Goal: Obtain resource: Download file/media

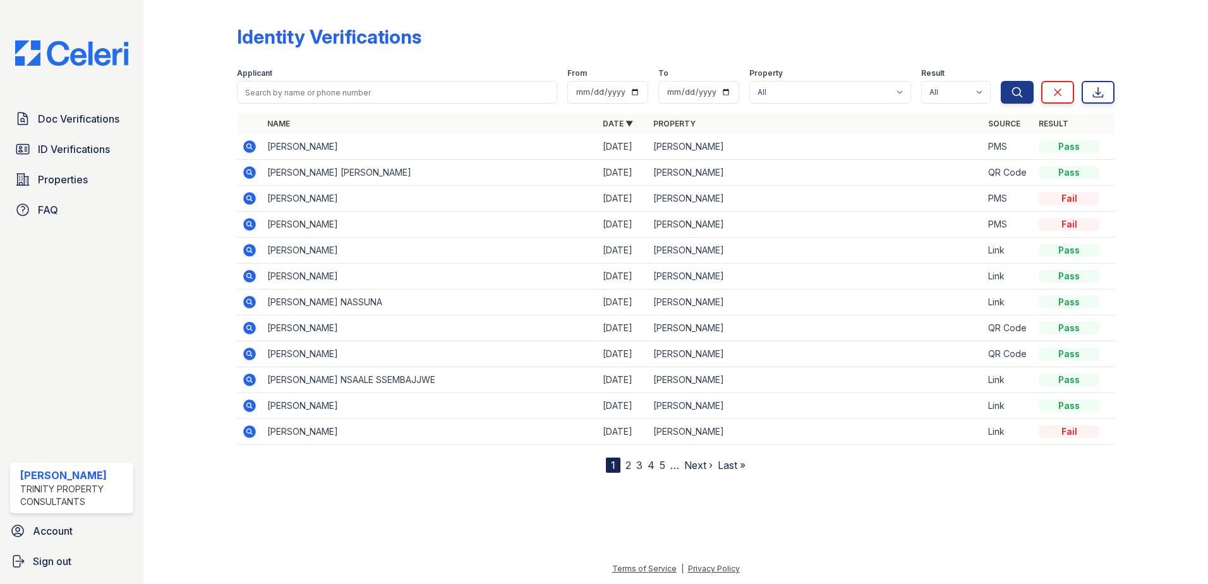
click at [255, 200] on icon at bounding box center [249, 198] width 13 height 13
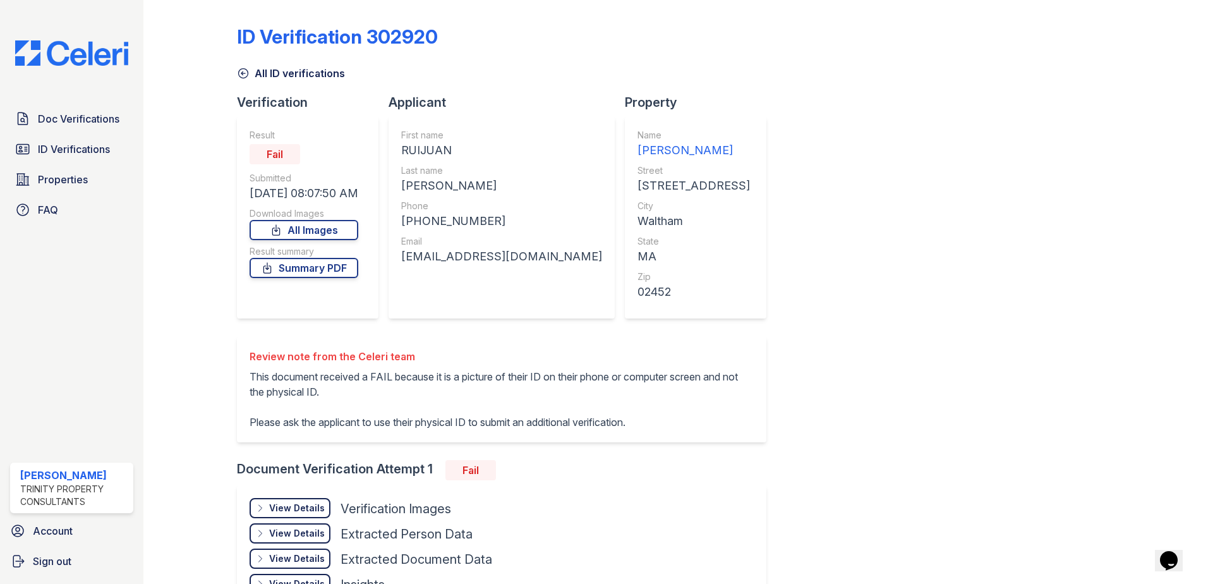
click at [243, 73] on icon at bounding box center [243, 73] width 13 height 13
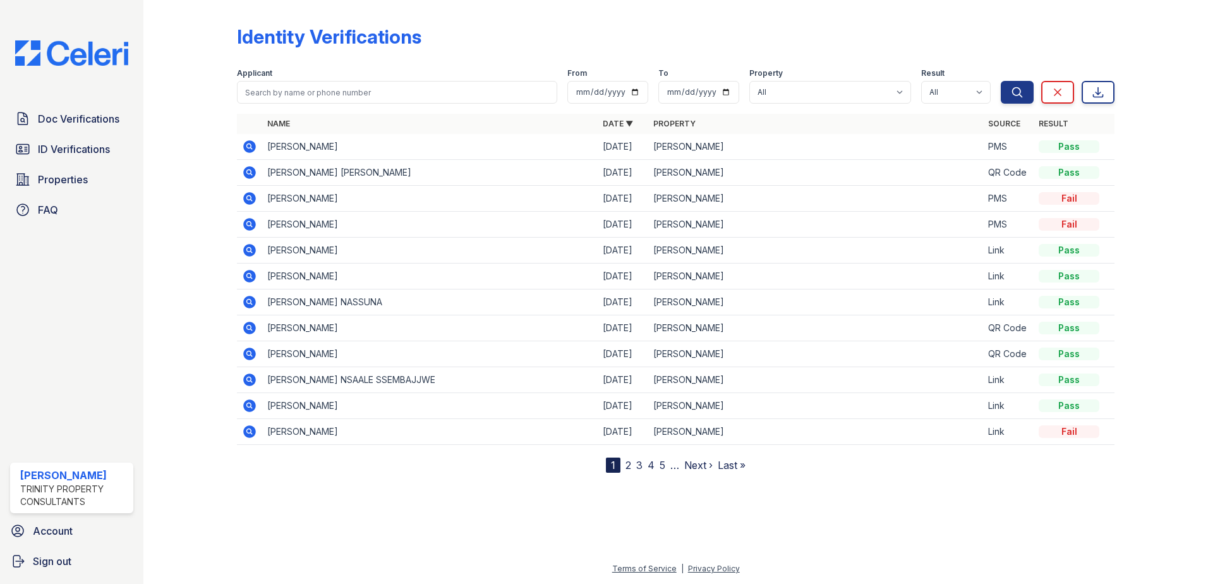
click at [247, 202] on icon at bounding box center [249, 198] width 13 height 13
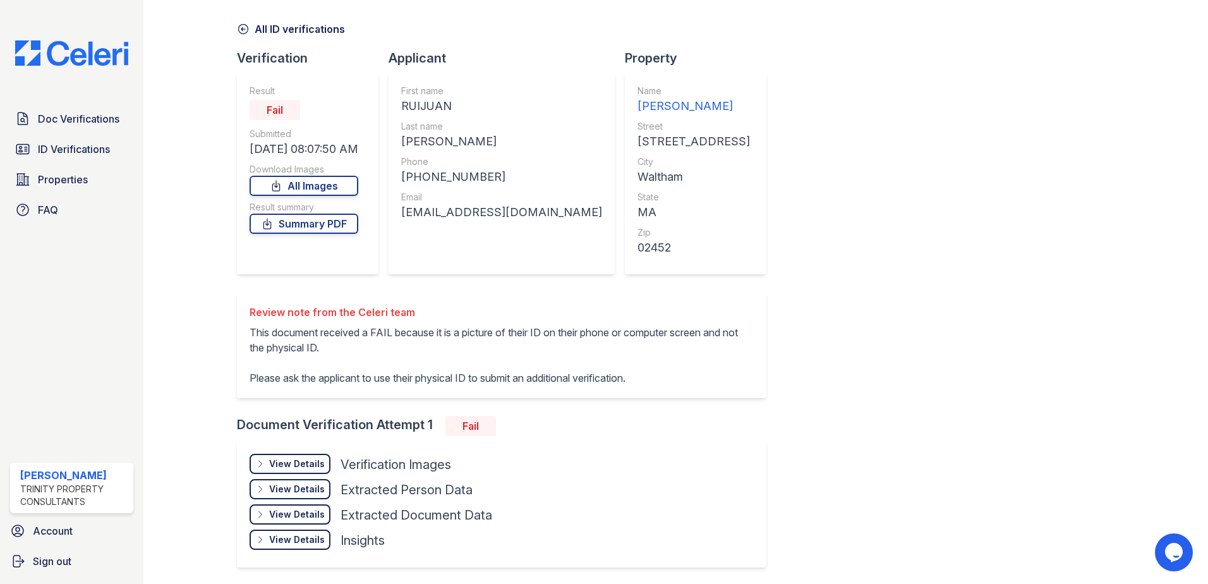
scroll to position [88, 0]
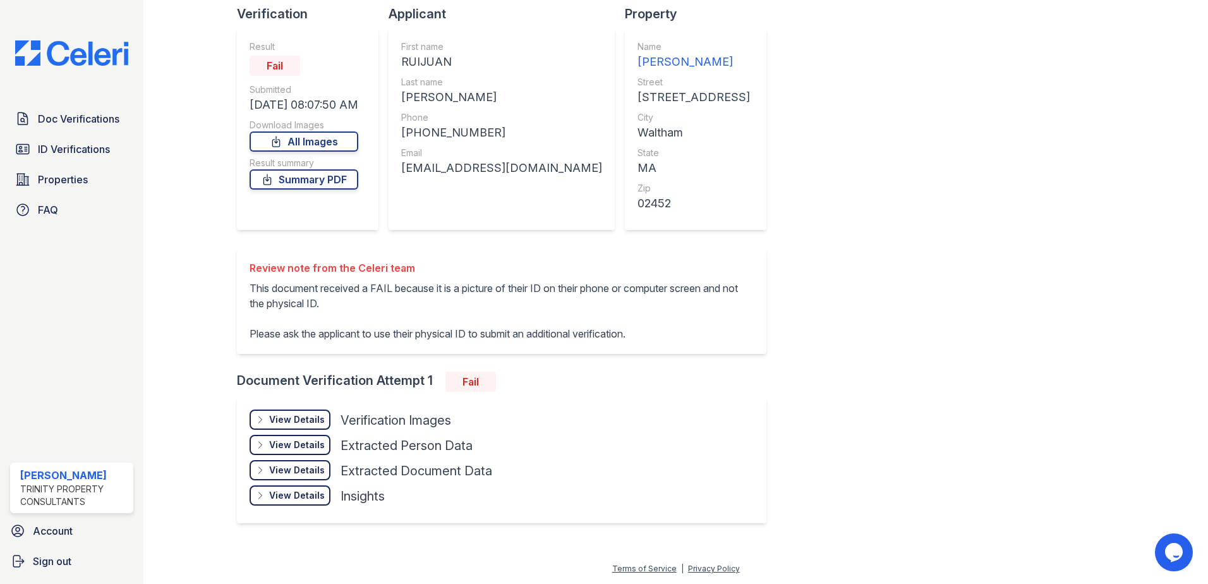
click at [303, 418] on div "View Details" at bounding box center [297, 419] width 56 height 13
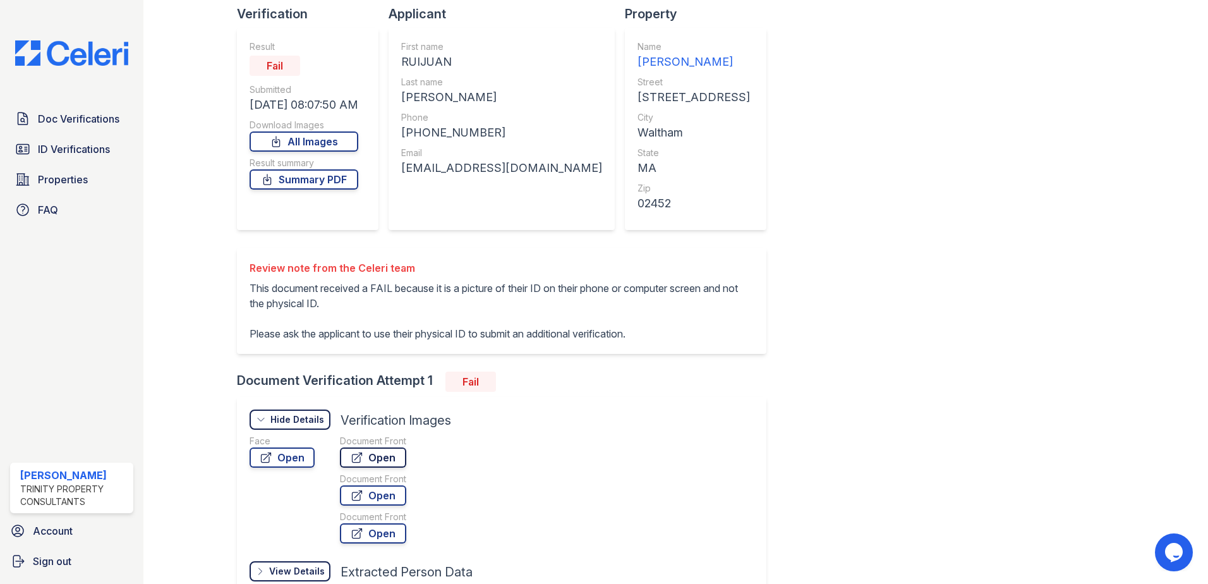
click at [380, 463] on link "Open" at bounding box center [373, 457] width 66 height 20
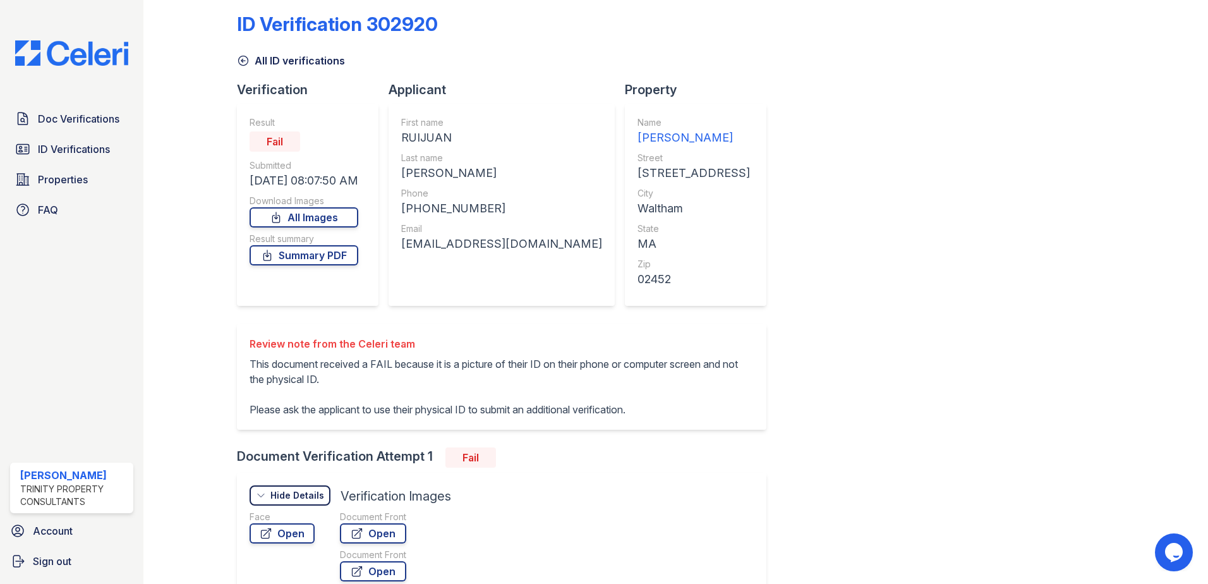
scroll to position [0, 0]
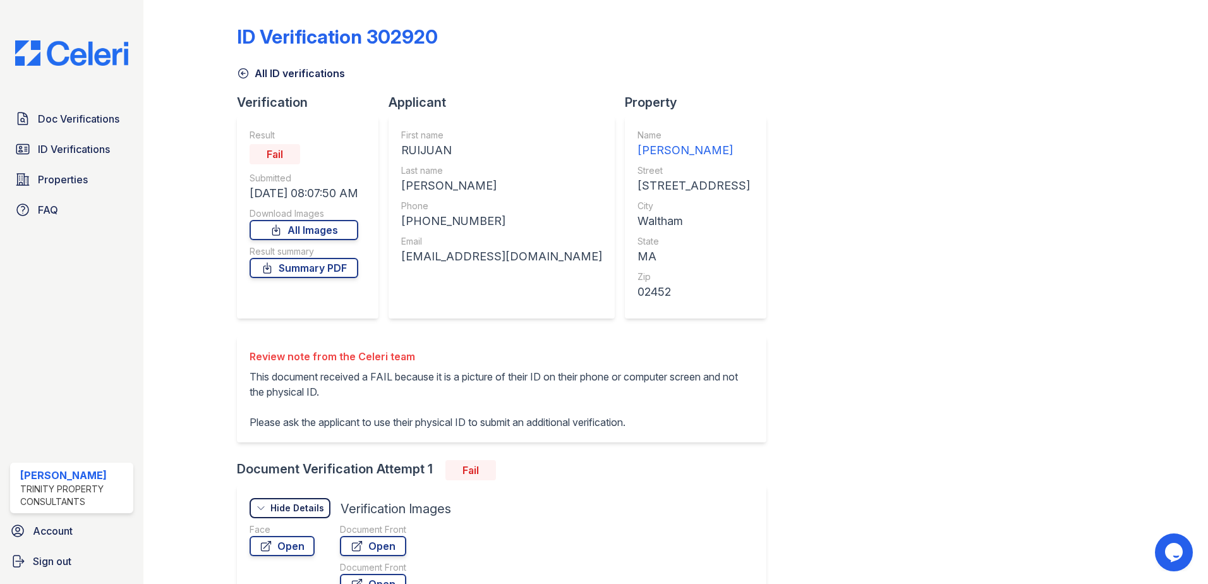
click at [244, 75] on icon at bounding box center [243, 73] width 13 height 13
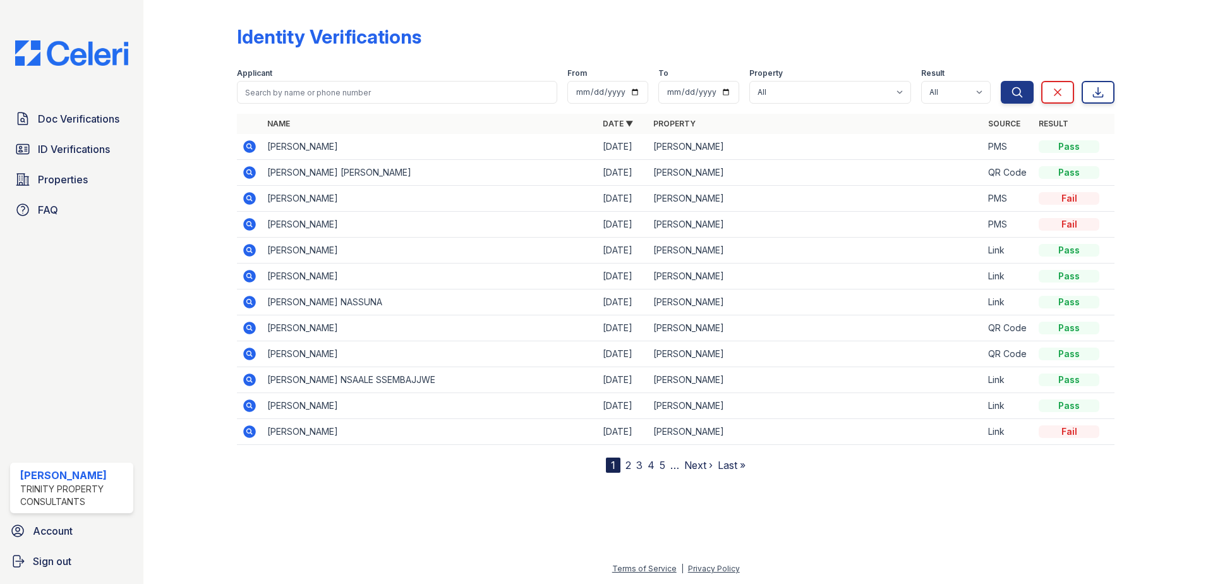
click at [251, 325] on icon at bounding box center [249, 328] width 13 height 13
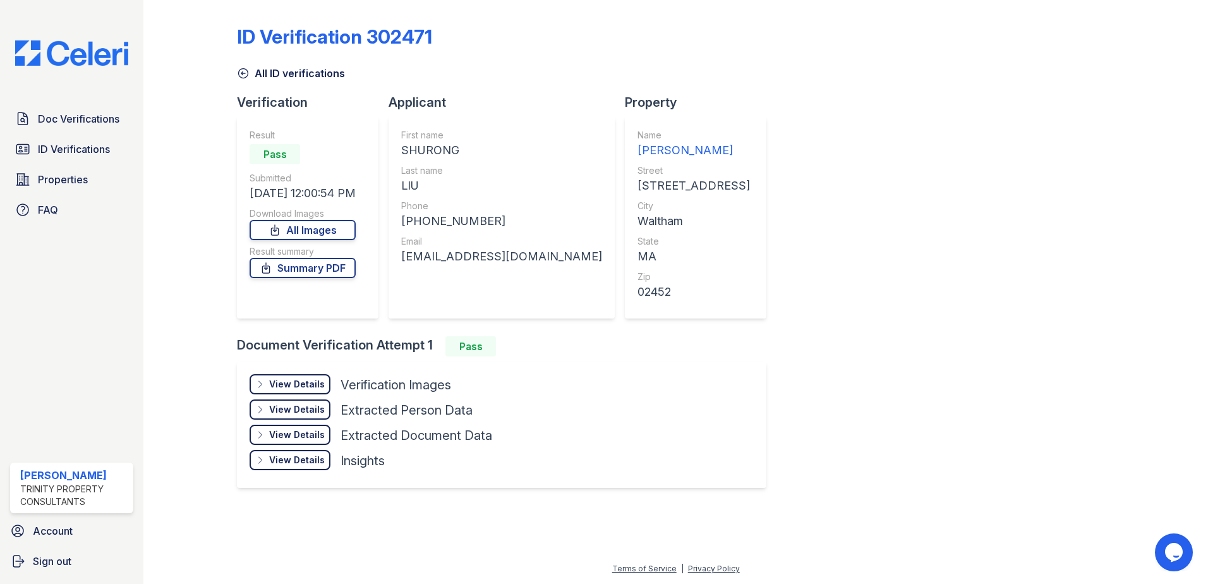
click at [289, 383] on div "View Details" at bounding box center [297, 384] width 56 height 13
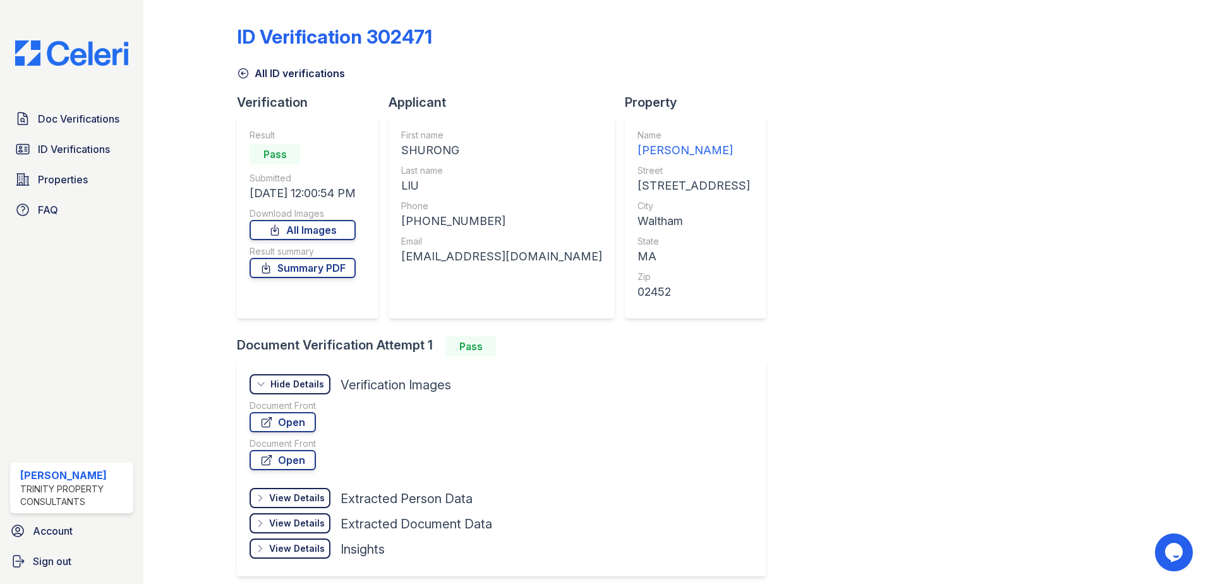
click at [300, 498] on div "View Details" at bounding box center [297, 497] width 56 height 13
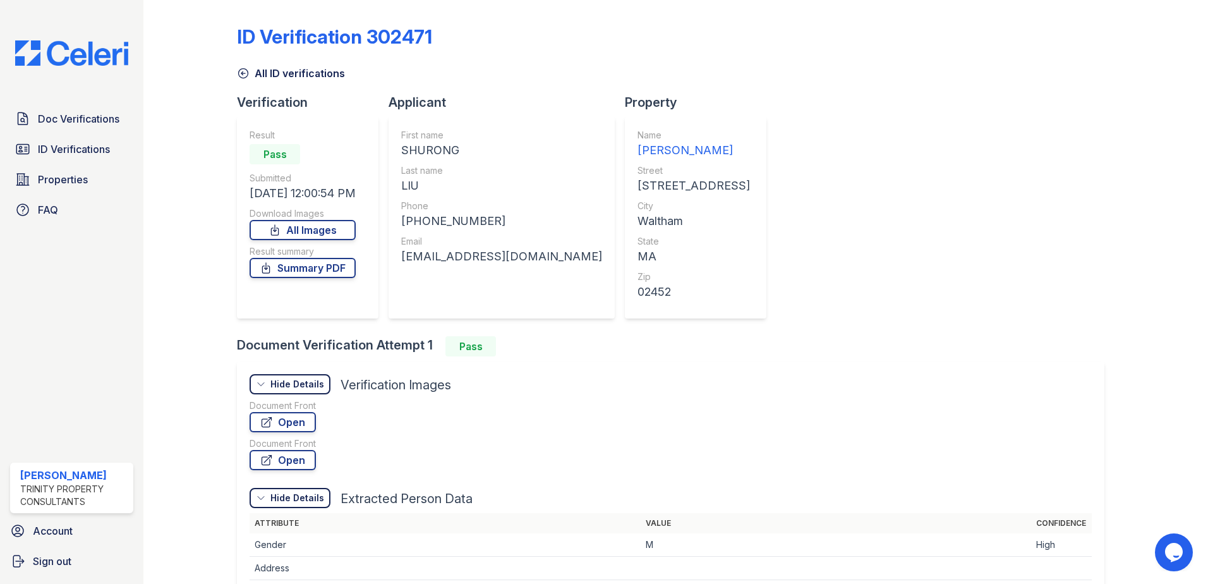
drag, startPoint x: 242, startPoint y: 86, endPoint x: 242, endPoint y: 78, distance: 7.6
click at [242, 78] on div "ID Verification 302471 All ID verifications Verification Result Pass Submitted …" at bounding box center [675, 456] width 877 height 902
click at [242, 78] on icon at bounding box center [243, 73] width 9 height 9
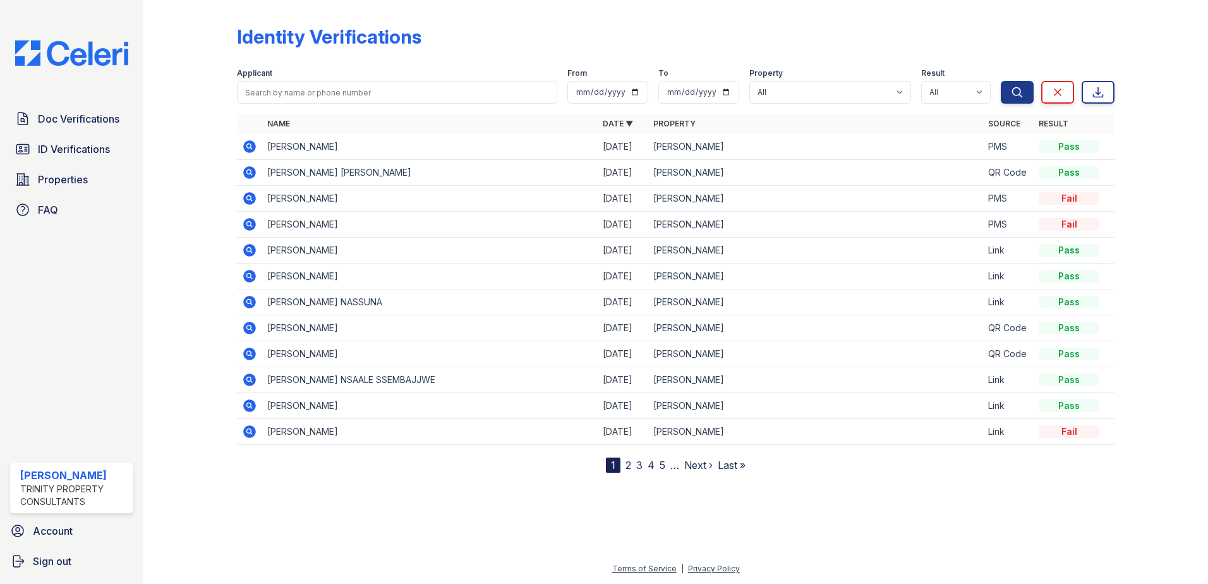
click at [255, 356] on icon at bounding box center [249, 353] width 13 height 13
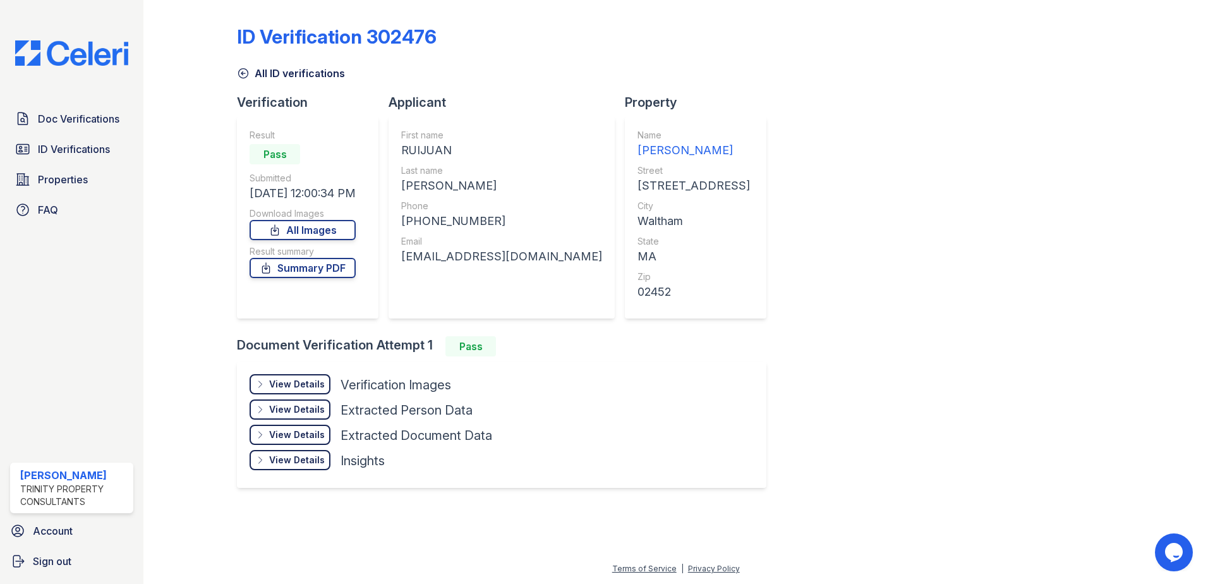
click at [238, 71] on icon at bounding box center [243, 73] width 13 height 13
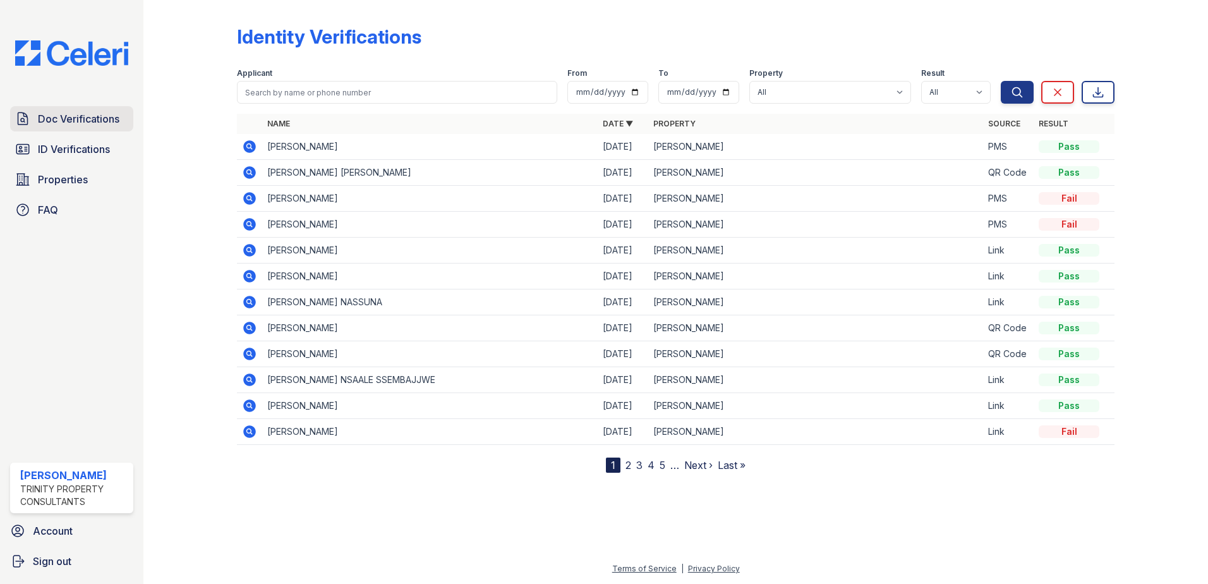
click at [64, 124] on span "Doc Verifications" at bounding box center [78, 118] width 81 height 15
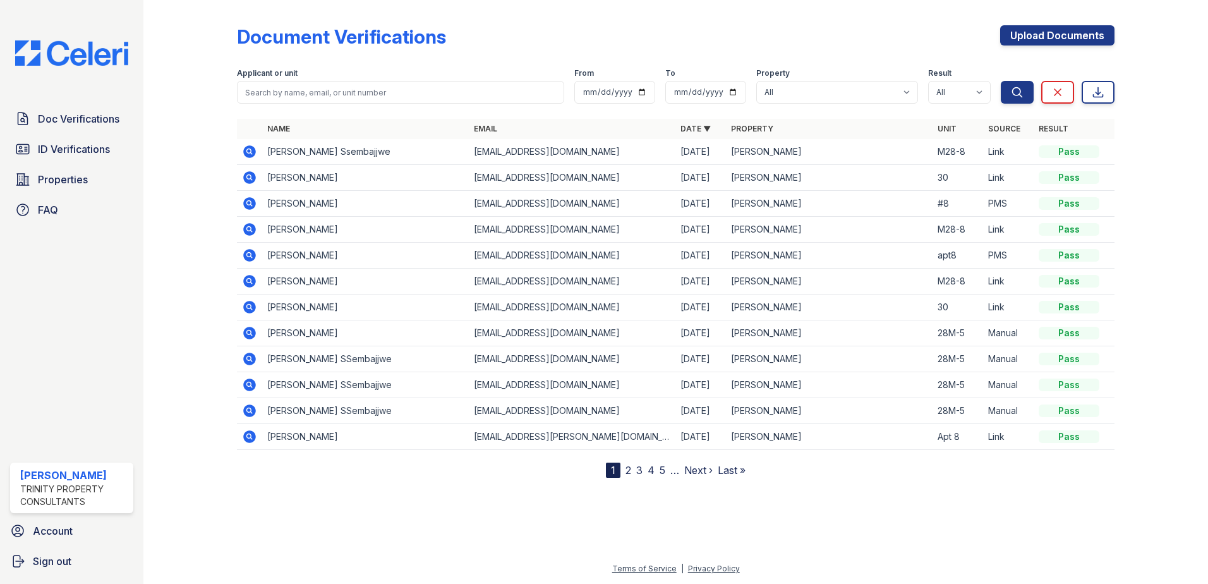
click at [251, 202] on icon at bounding box center [249, 203] width 15 height 15
click at [253, 204] on icon at bounding box center [249, 203] width 13 height 13
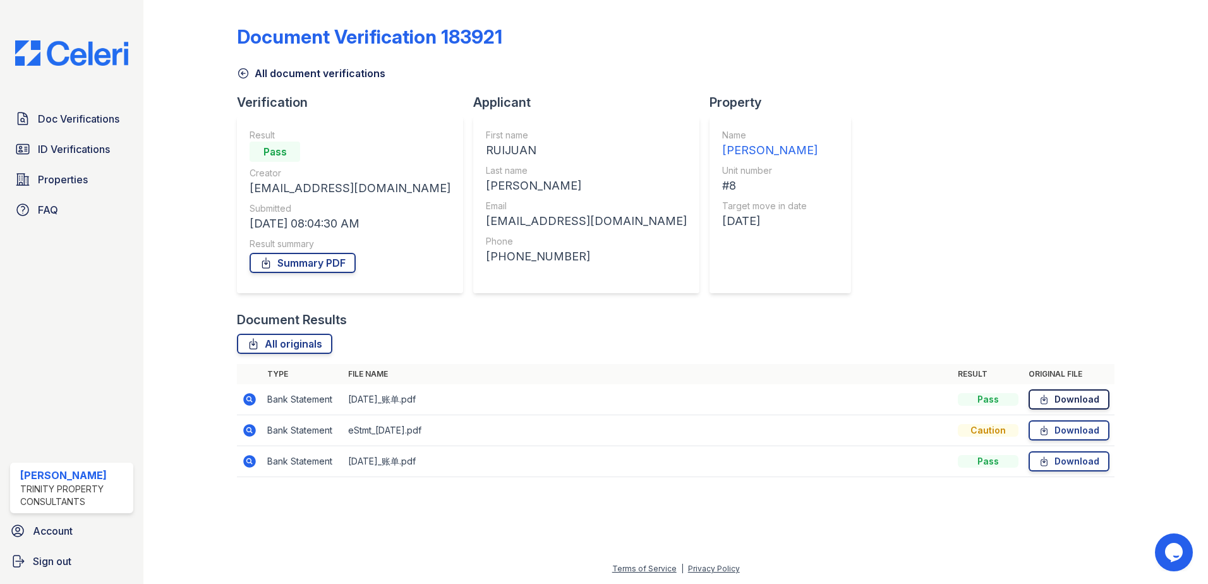
click at [1076, 397] on link "Download" at bounding box center [1068, 399] width 81 height 20
click at [1079, 462] on link "Download" at bounding box center [1068, 461] width 81 height 20
click at [239, 74] on icon at bounding box center [243, 73] width 9 height 9
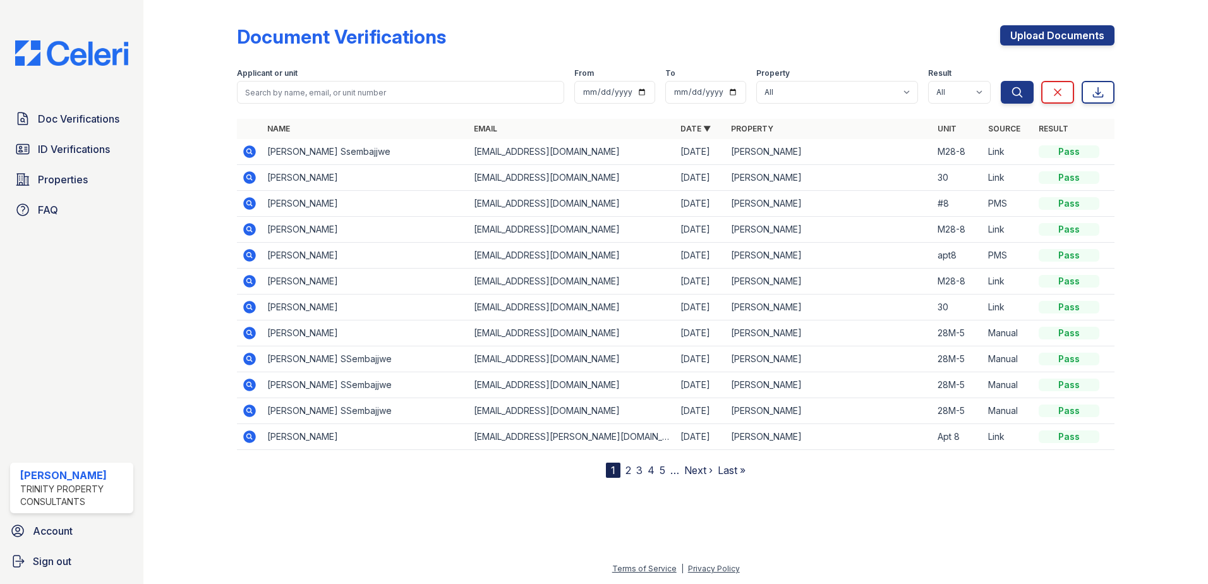
click at [251, 256] on icon at bounding box center [249, 255] width 15 height 15
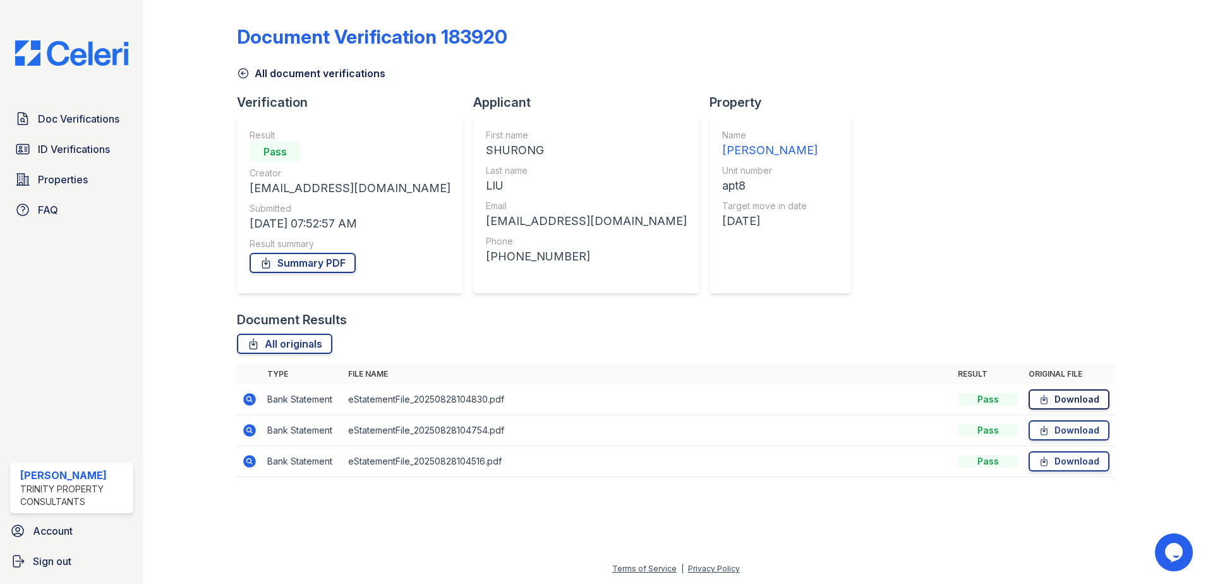
click at [1083, 401] on link "Download" at bounding box center [1068, 399] width 81 height 20
click at [1073, 432] on link "Download" at bounding box center [1068, 430] width 81 height 20
click at [1091, 466] on link "Download" at bounding box center [1068, 461] width 81 height 20
click at [235, 71] on div at bounding box center [200, 247] width 73 height 485
click at [240, 74] on icon at bounding box center [243, 73] width 13 height 13
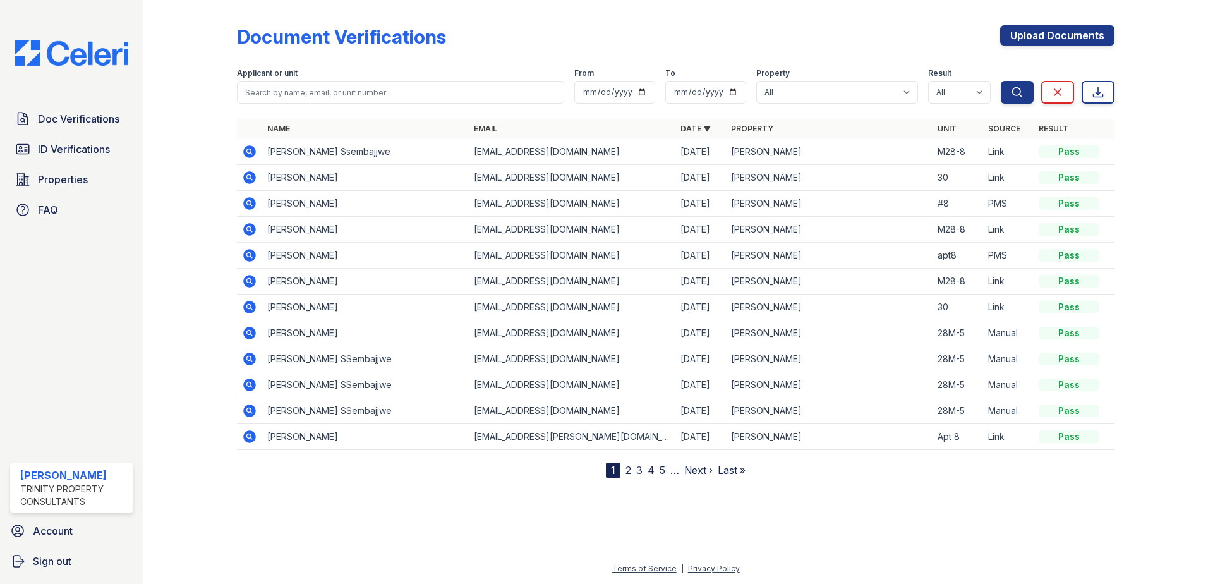
click at [246, 256] on icon at bounding box center [249, 255] width 13 height 13
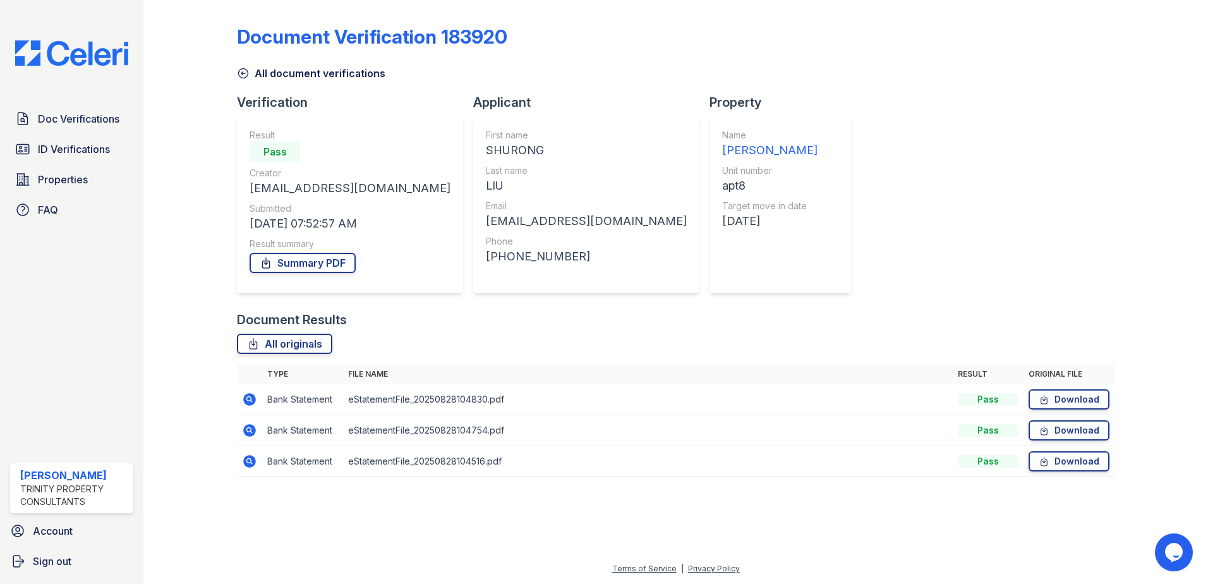
click at [239, 71] on icon at bounding box center [243, 73] width 13 height 13
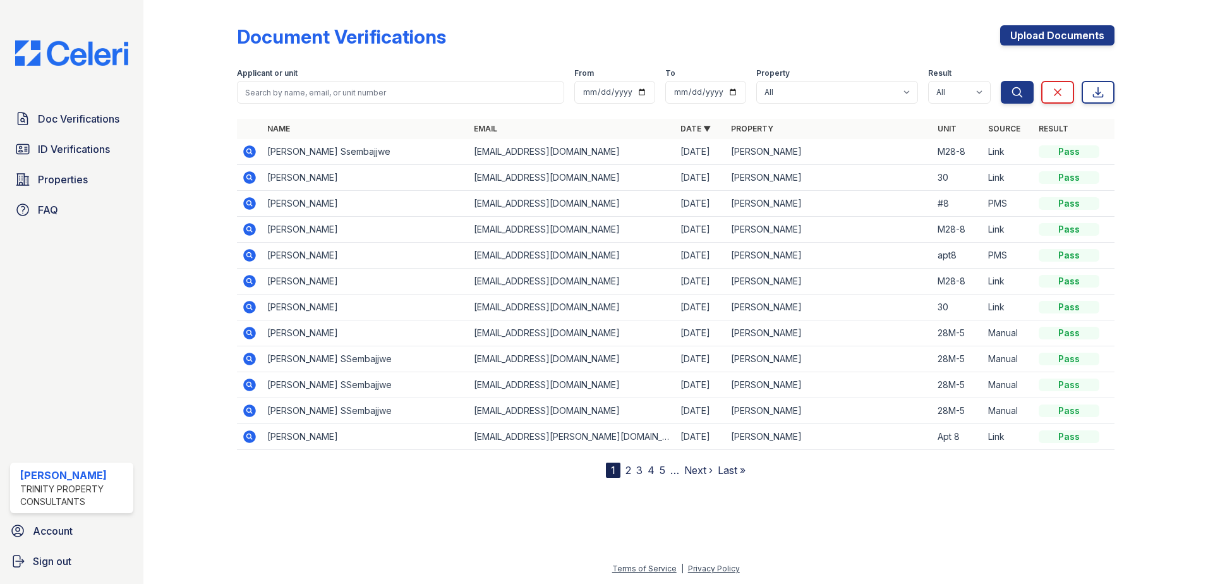
click at [250, 176] on icon at bounding box center [249, 177] width 15 height 15
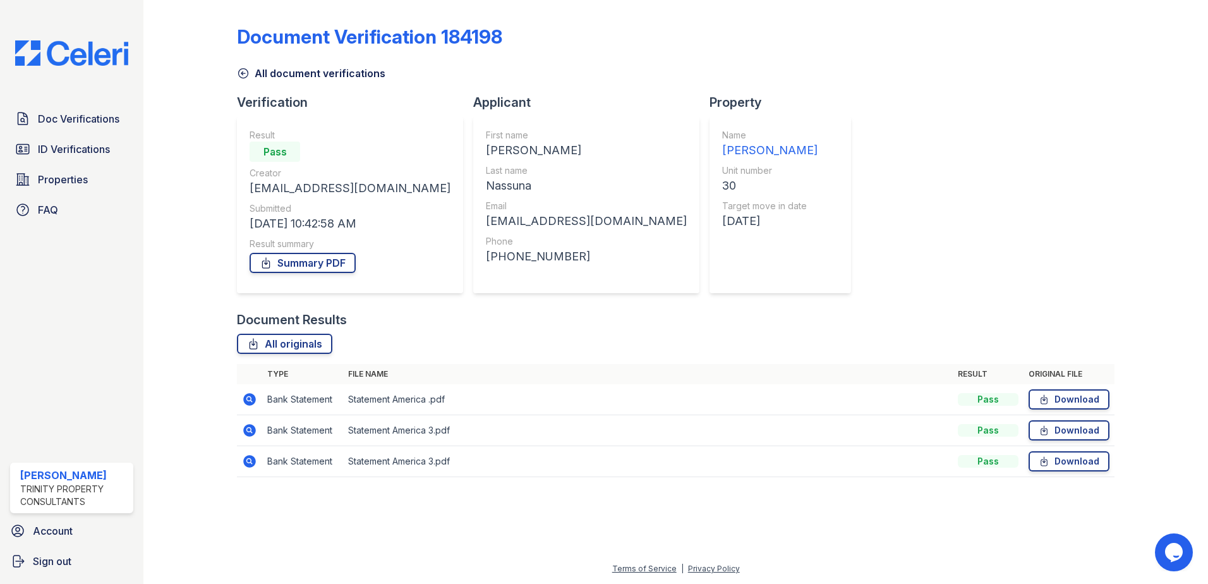
click at [251, 397] on icon at bounding box center [249, 399] width 13 height 13
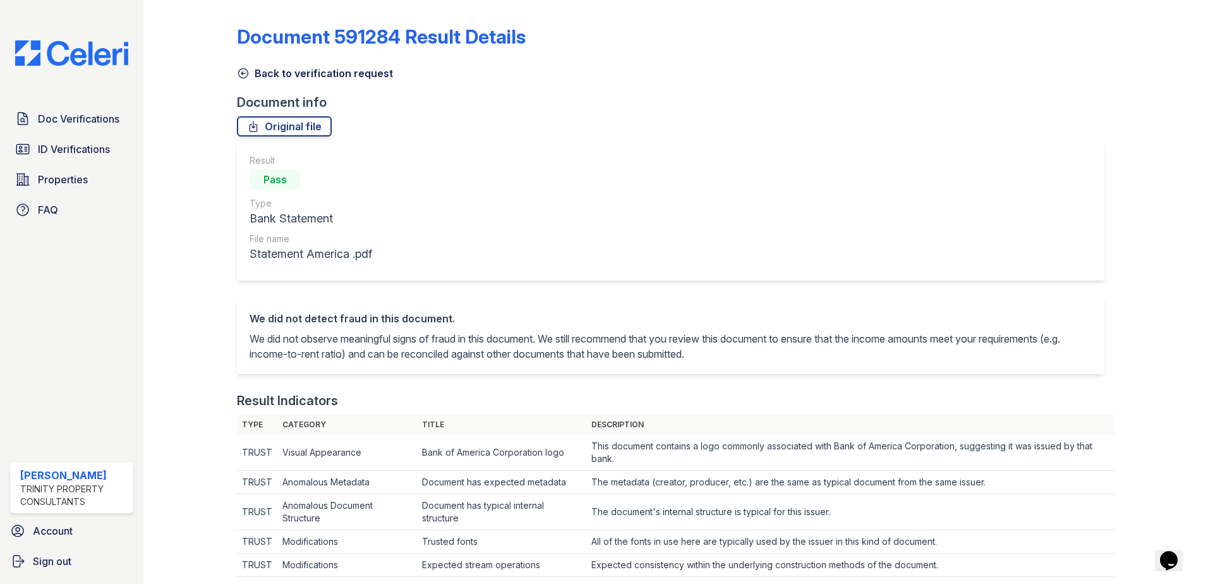
click at [246, 73] on icon at bounding box center [243, 73] width 13 height 13
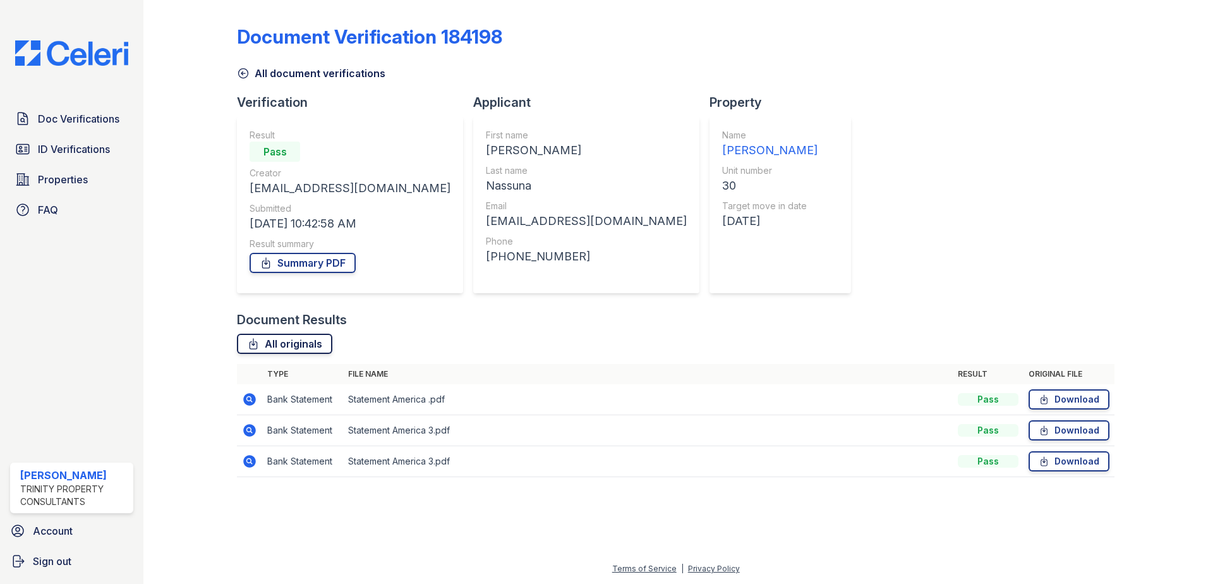
click at [304, 342] on link "All originals" at bounding box center [284, 344] width 95 height 20
click at [305, 265] on link "Summary PDF" at bounding box center [303, 263] width 106 height 20
click at [239, 75] on icon at bounding box center [243, 73] width 13 height 13
